Goal: Communication & Community: Connect with others

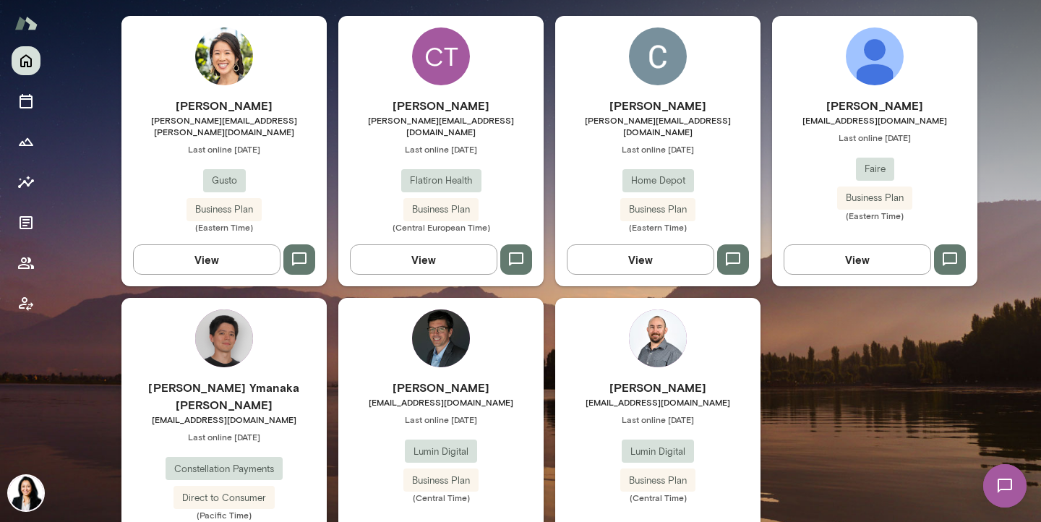
scroll to position [527, 0]
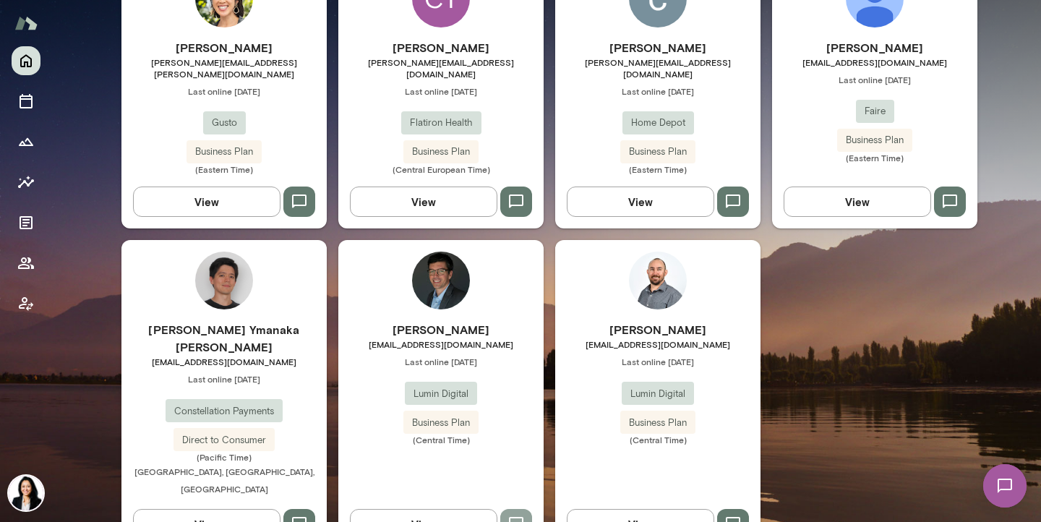
click at [519, 516] on icon "button" at bounding box center [516, 524] width 17 height 17
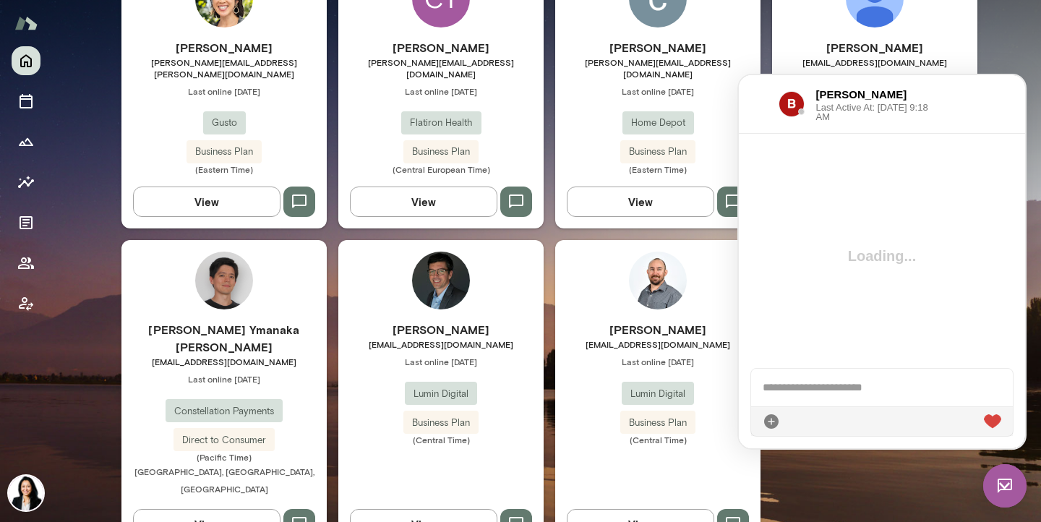
scroll to position [0, 0]
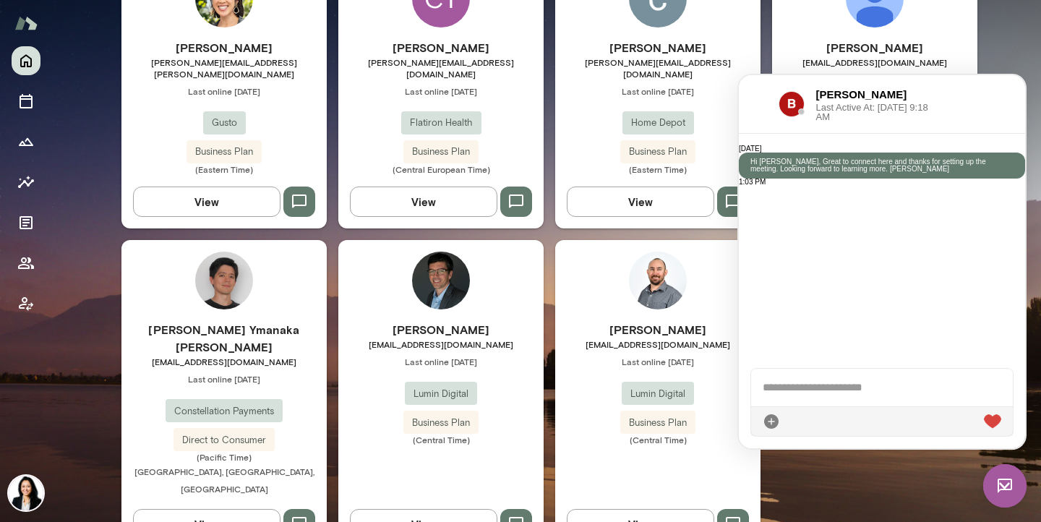
click at [903, 471] on div "[PERSON_NAME] [PERSON_NAME][EMAIL_ADDRESS][PERSON_NAME][DOMAIN_NAME] Last onlin…" at bounding box center [549, 255] width 856 height 594
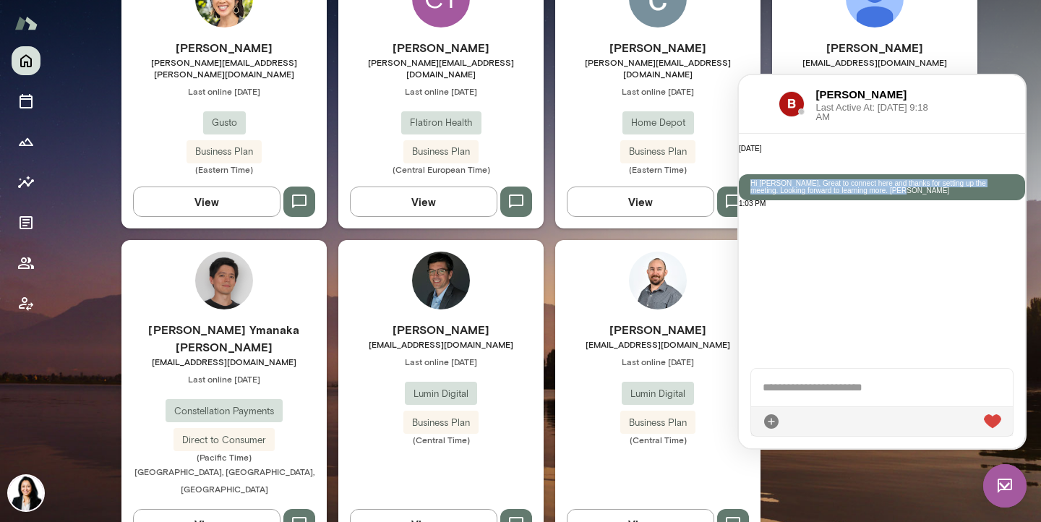
drag, startPoint x: 861, startPoint y: 192, endPoint x: 915, endPoint y: 272, distance: 96.5
click at [915, 195] on p "Hi [PERSON_NAME], Great to connect here and thanks for setting up the meeting. …" at bounding box center [882, 187] width 263 height 14
copy p "Hi [PERSON_NAME], Great to connect here and thanks for setting up the meeting. …"
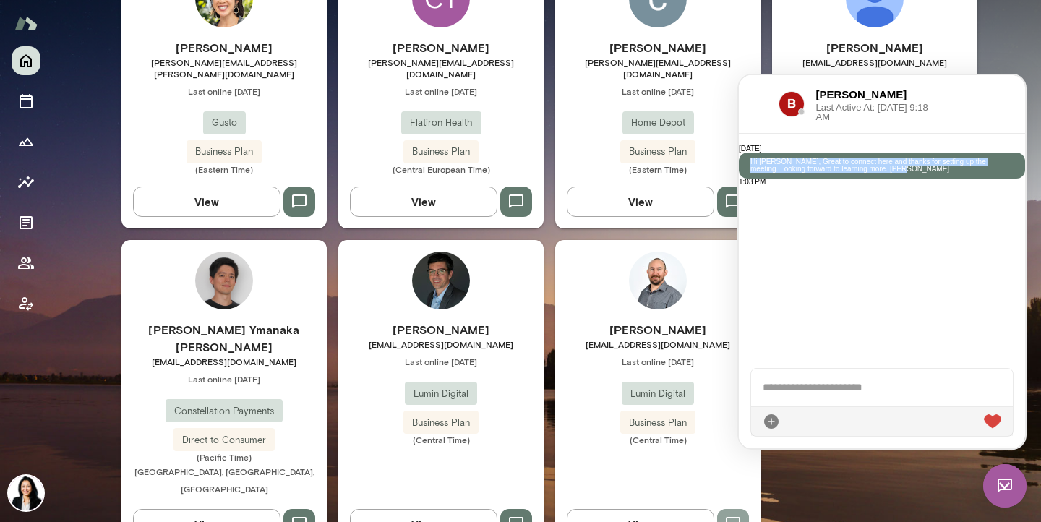
click at [732, 516] on icon "button" at bounding box center [733, 524] width 17 height 17
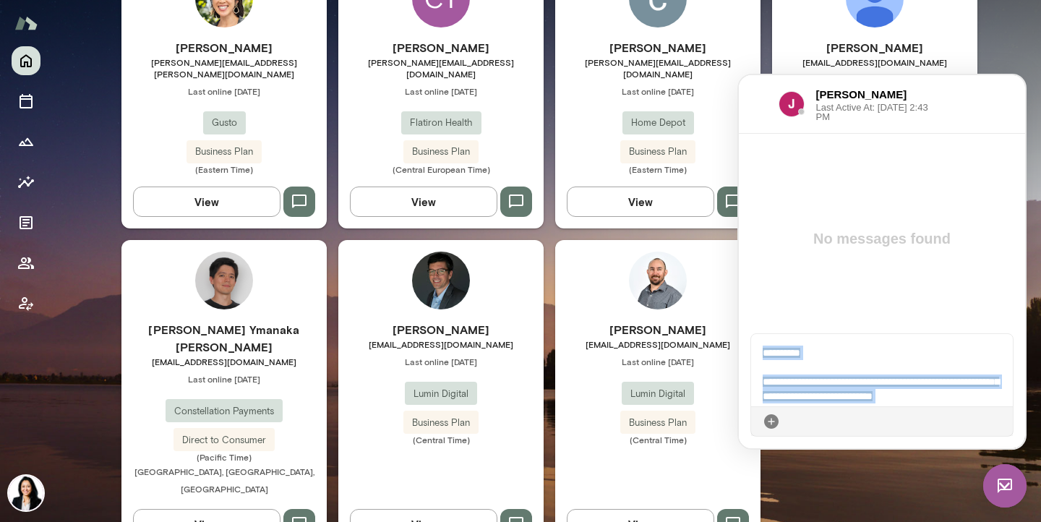
scroll to position [52, 0]
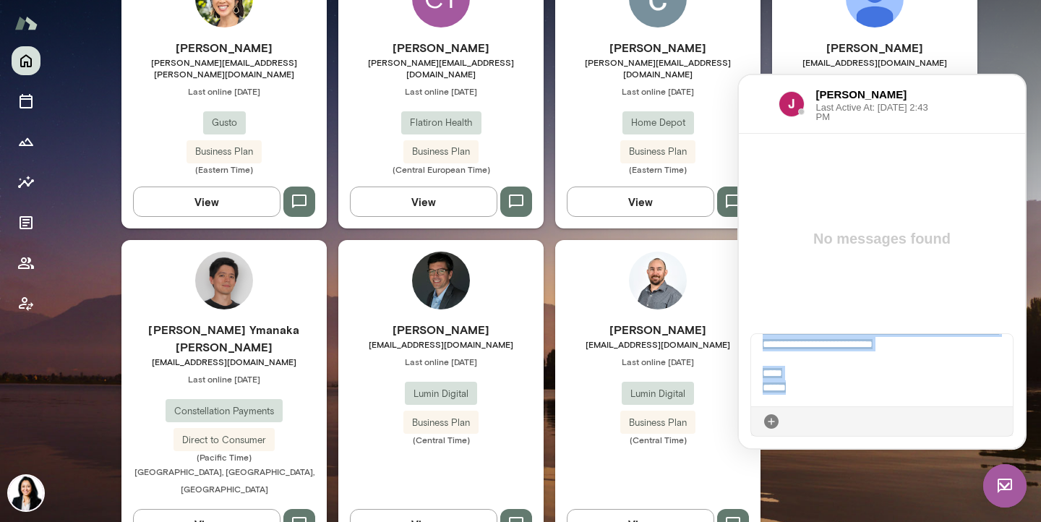
drag, startPoint x: 763, startPoint y: 352, endPoint x: 778, endPoint y: 424, distance: 73.2
click at [778, 424] on div "**********" at bounding box center [882, 384] width 263 height 103
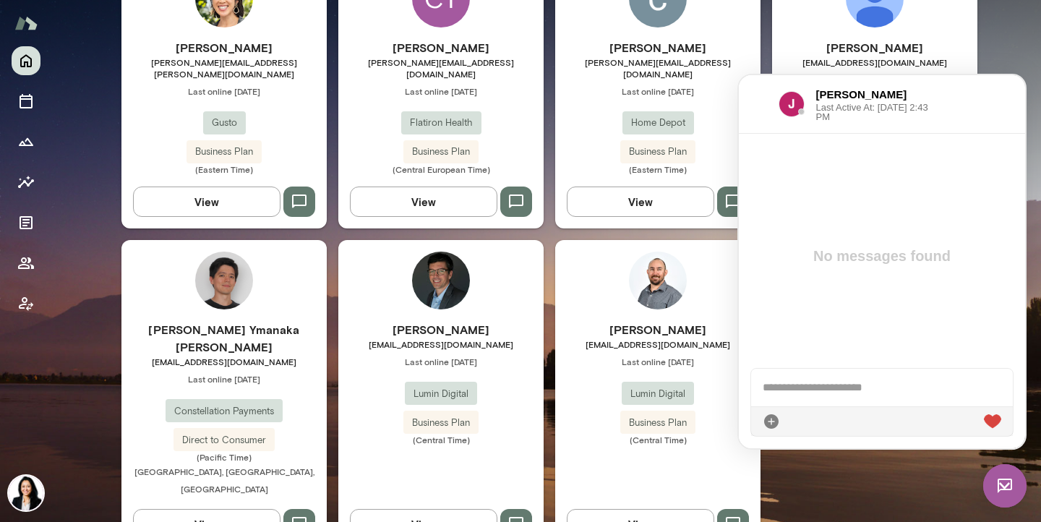
scroll to position [402, 0]
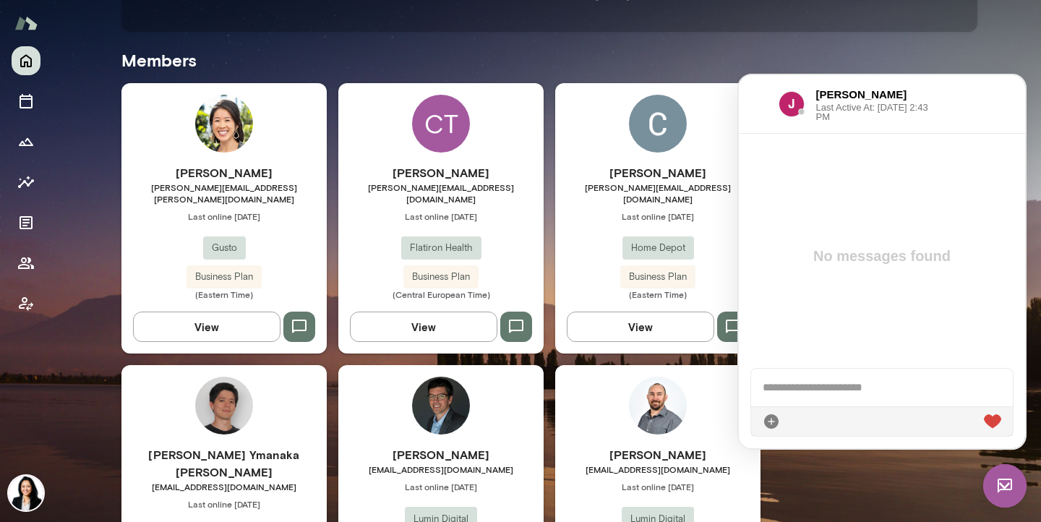
click at [994, 60] on div "Mindset reflective Good night, [PERSON_NAME] * ​ ​ I want to find more time to …" at bounding box center [546, 146] width 989 height 1096
click at [1002, 484] on img at bounding box center [1005, 485] width 43 height 43
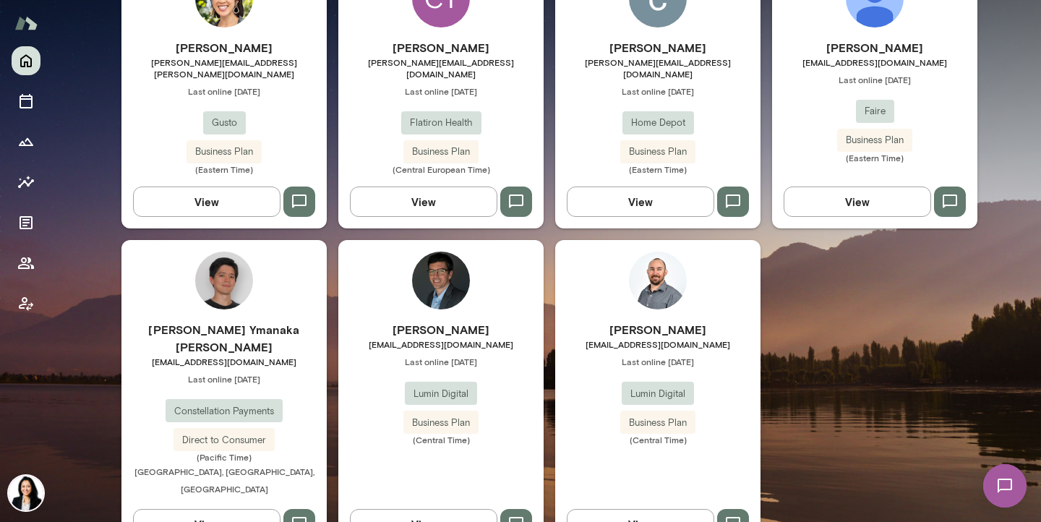
scroll to position [513, 0]
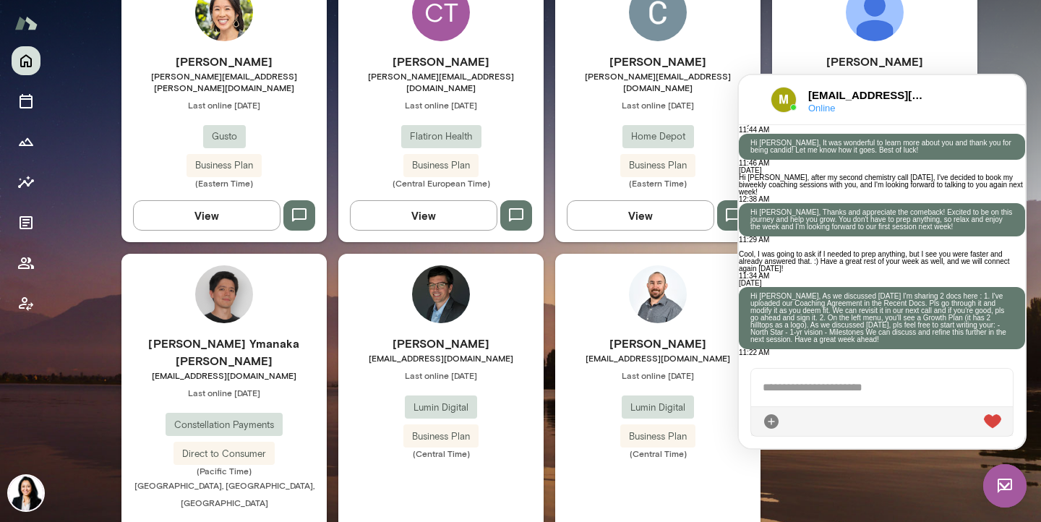
scroll to position [623, 0]
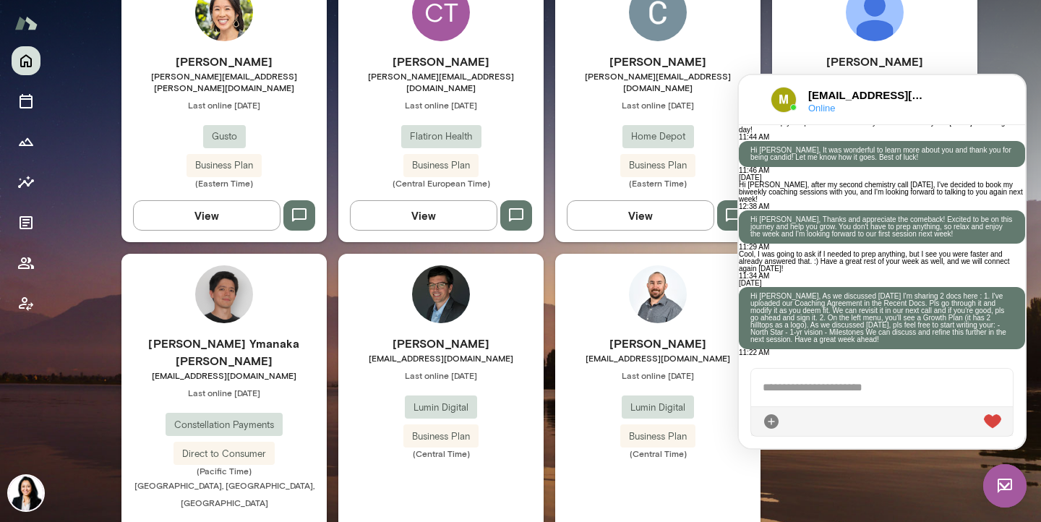
click at [999, 481] on img at bounding box center [1005, 485] width 43 height 43
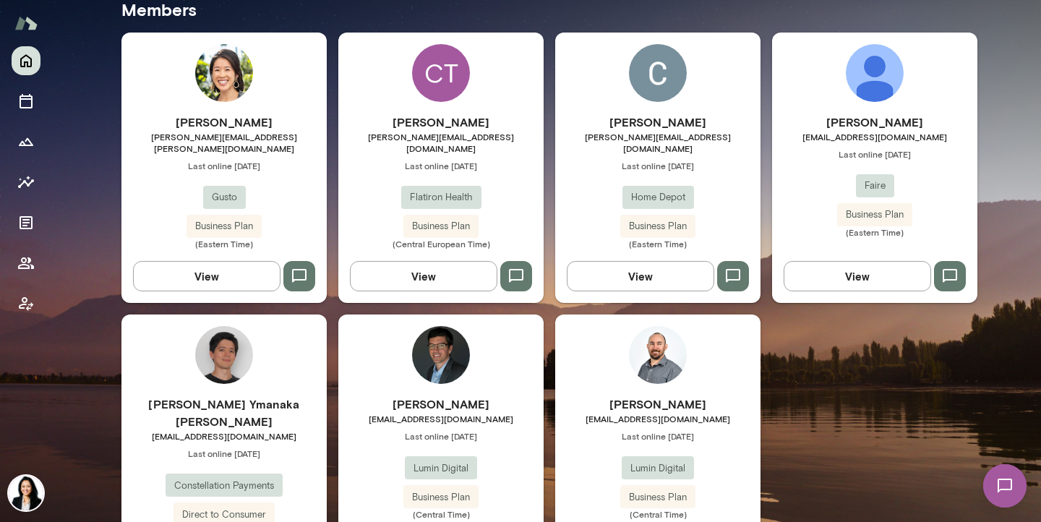
scroll to position [417, 0]
